Goal: Information Seeking & Learning: Learn about a topic

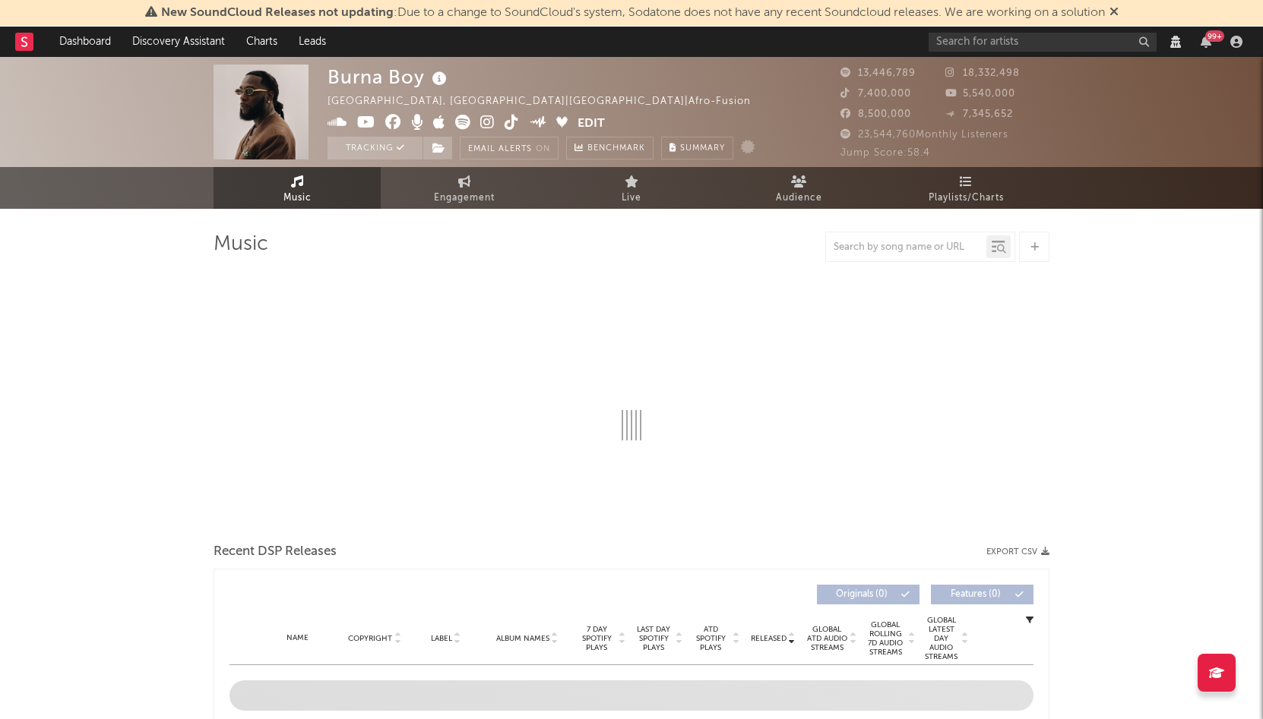
select select "View all"
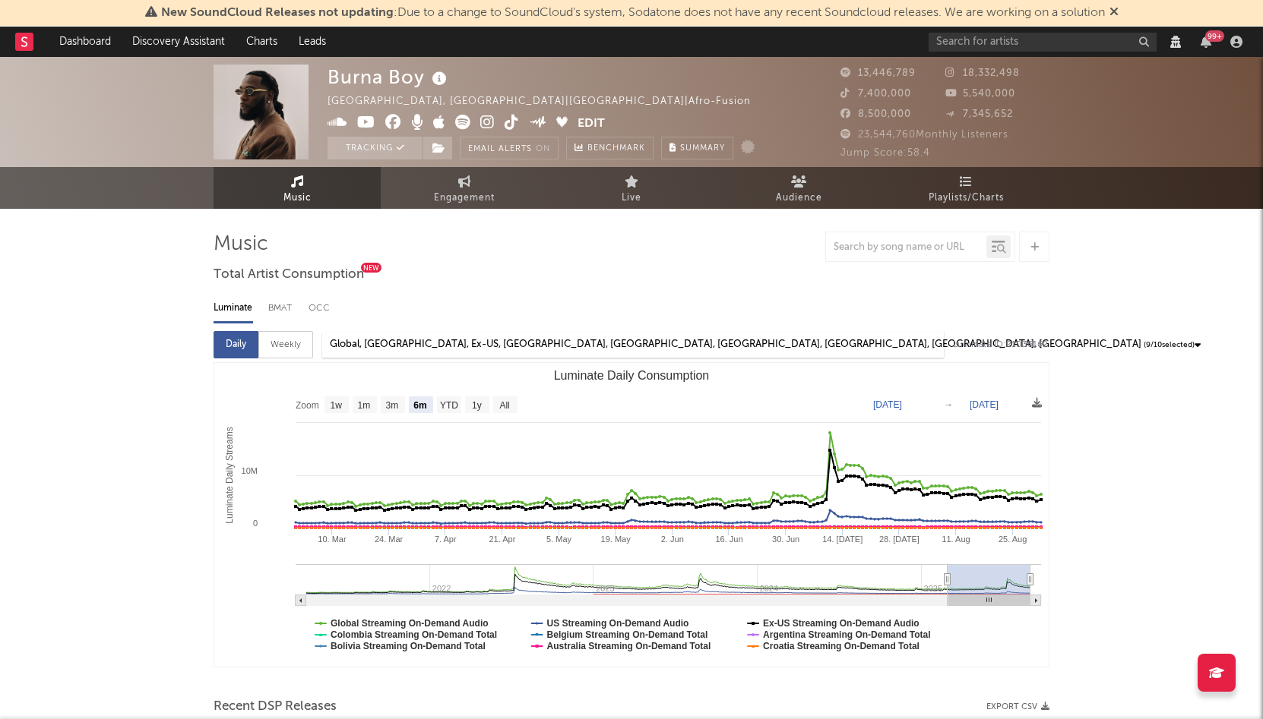
select select "View all"
select select "6m"
select select "View all"
select select "6m"
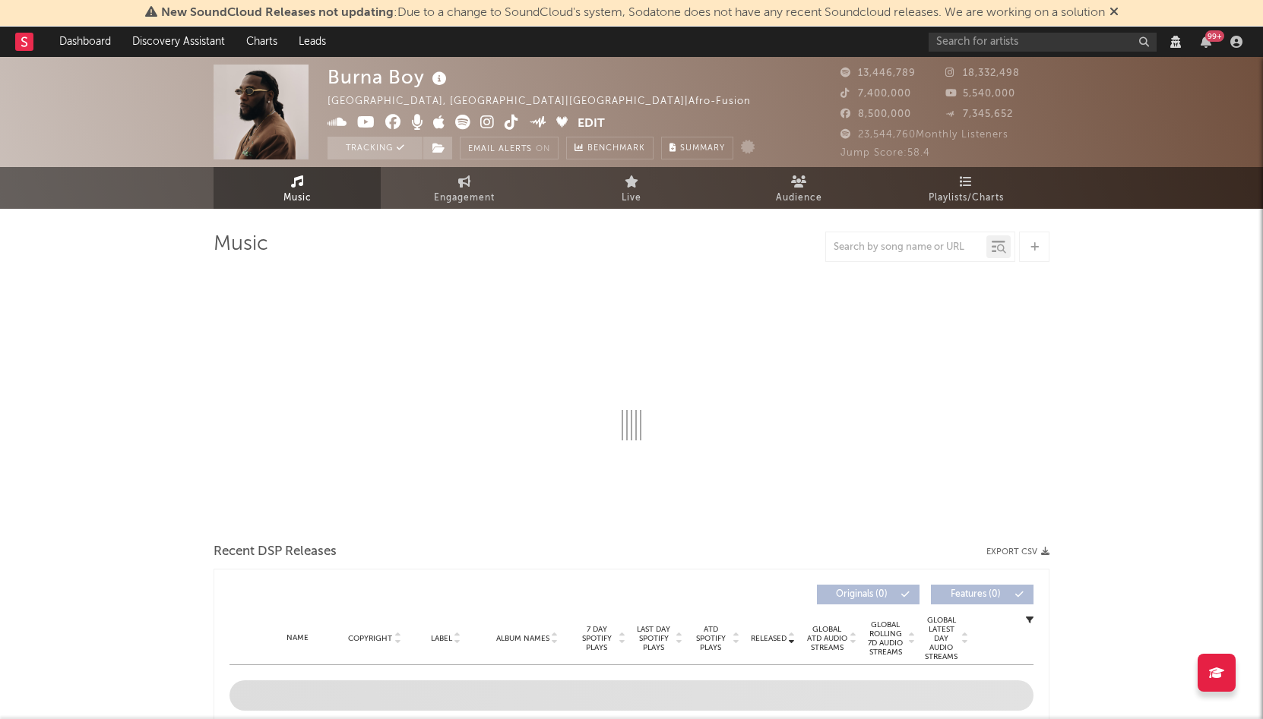
select select "View all"
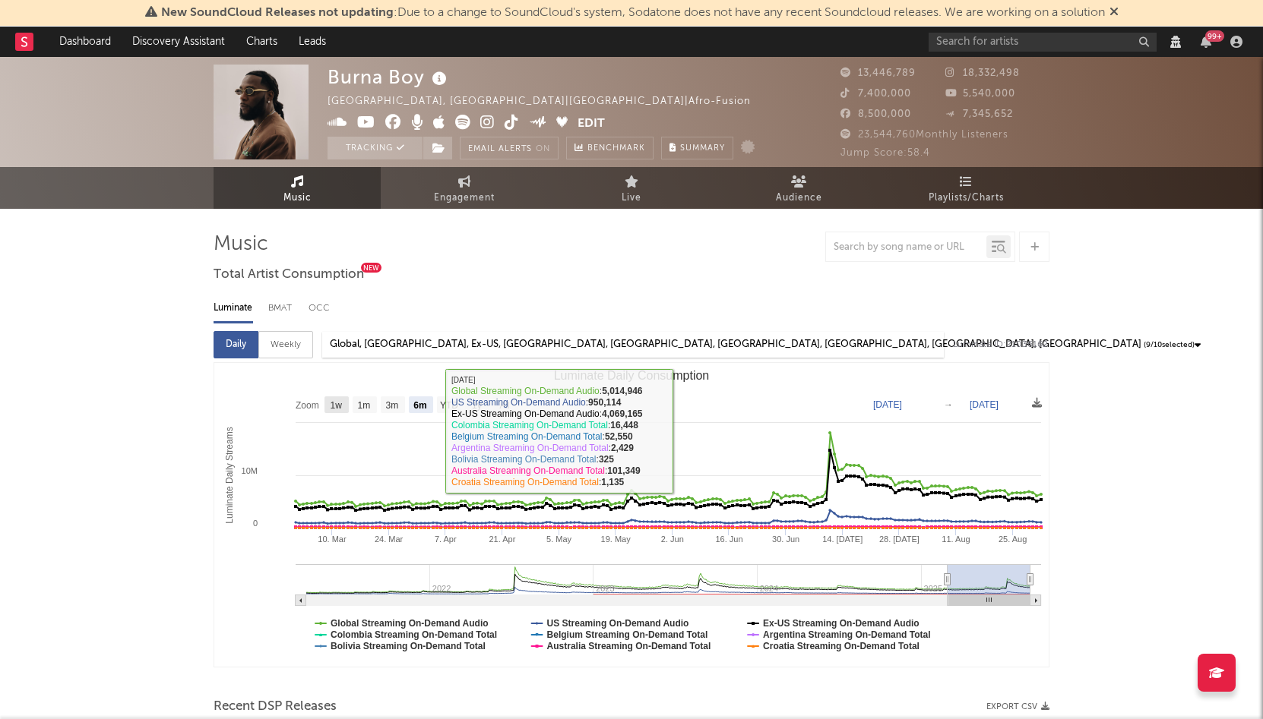
click at [337, 405] on text "1w" at bounding box center [336, 405] width 12 height 11
select select "1w"
type input "2025-08-26"
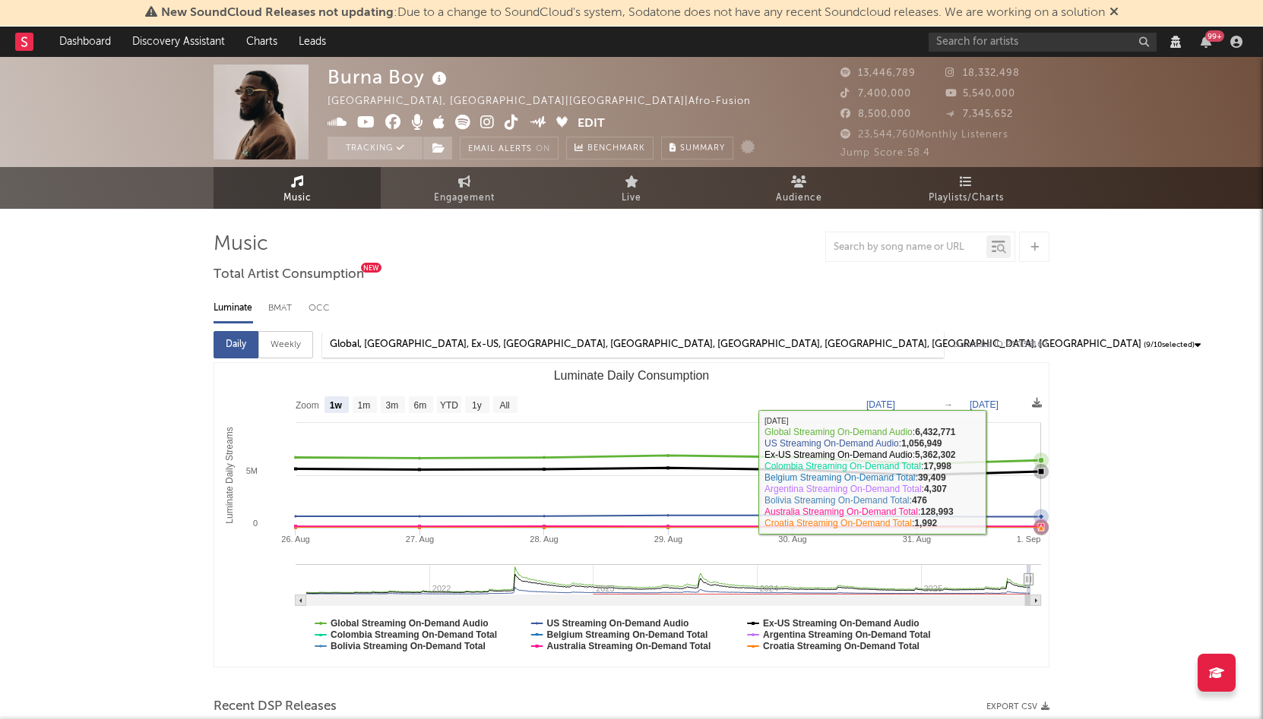
select select "View all"
select select "6m"
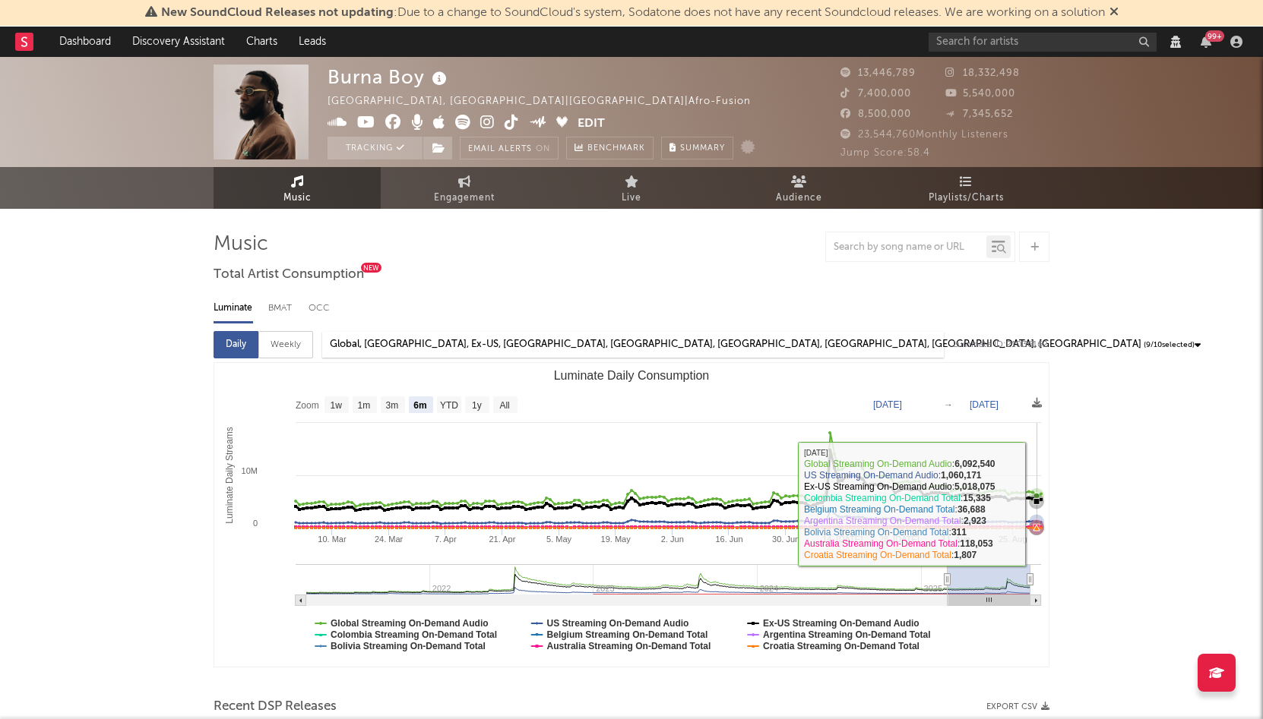
select select "View all"
select select "6m"
select select "View all"
select select "6m"
